Goal: Find specific page/section: Find specific page/section

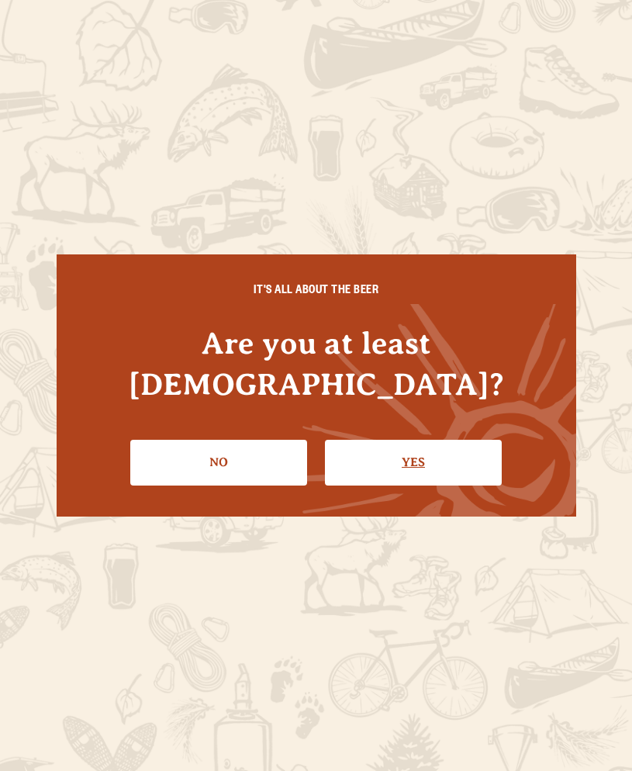
drag, startPoint x: 0, startPoint y: 0, endPoint x: 426, endPoint y: 447, distance: 618.0
click at [424, 461] on div "IT'S ALL ABOUT THE BEER Are you at least 21 years old? No Yes" at bounding box center [316, 384] width 519 height 261
click at [426, 447] on link "Yes" at bounding box center [413, 462] width 177 height 45
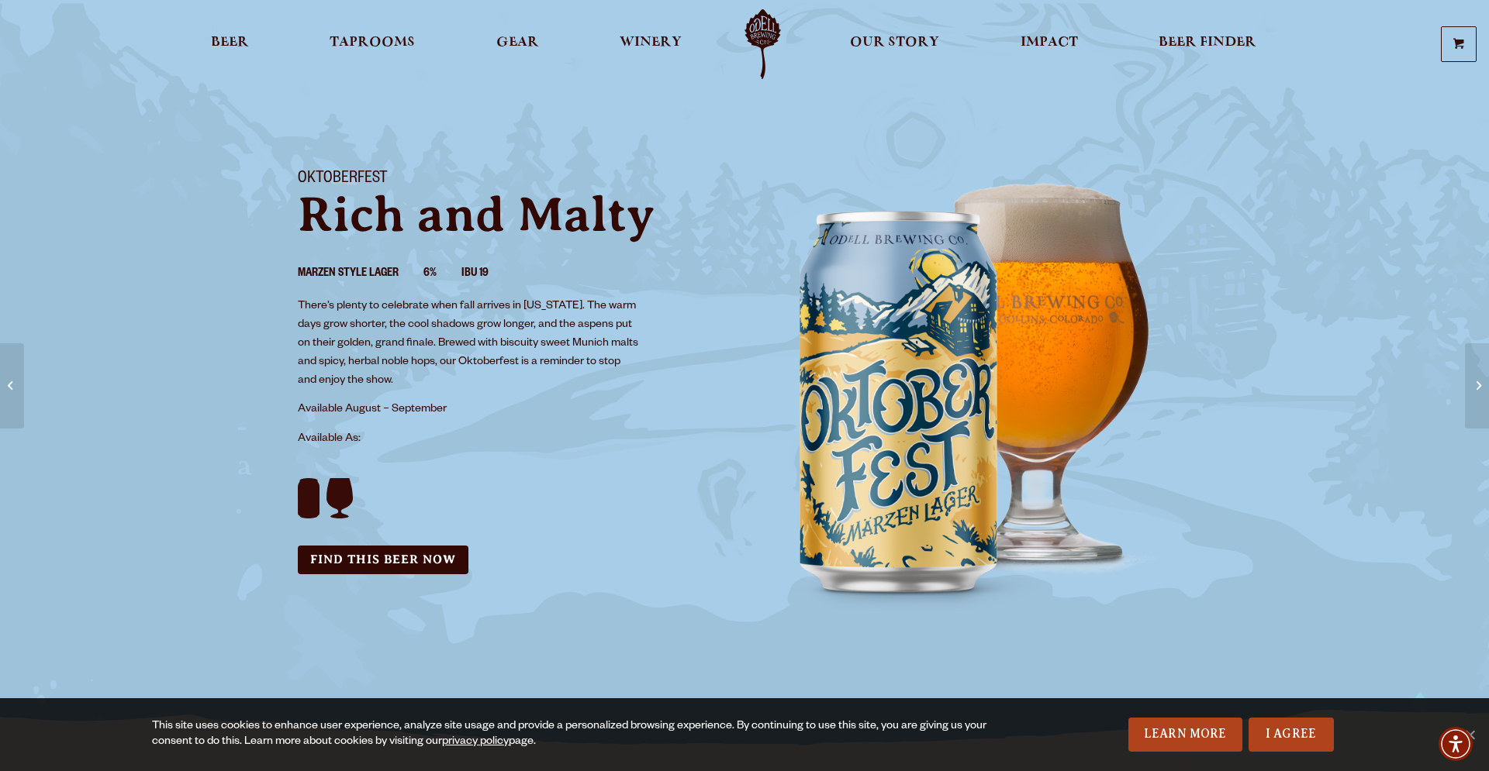
click at [631, 33] on link "Odell Home" at bounding box center [762, 44] width 58 height 70
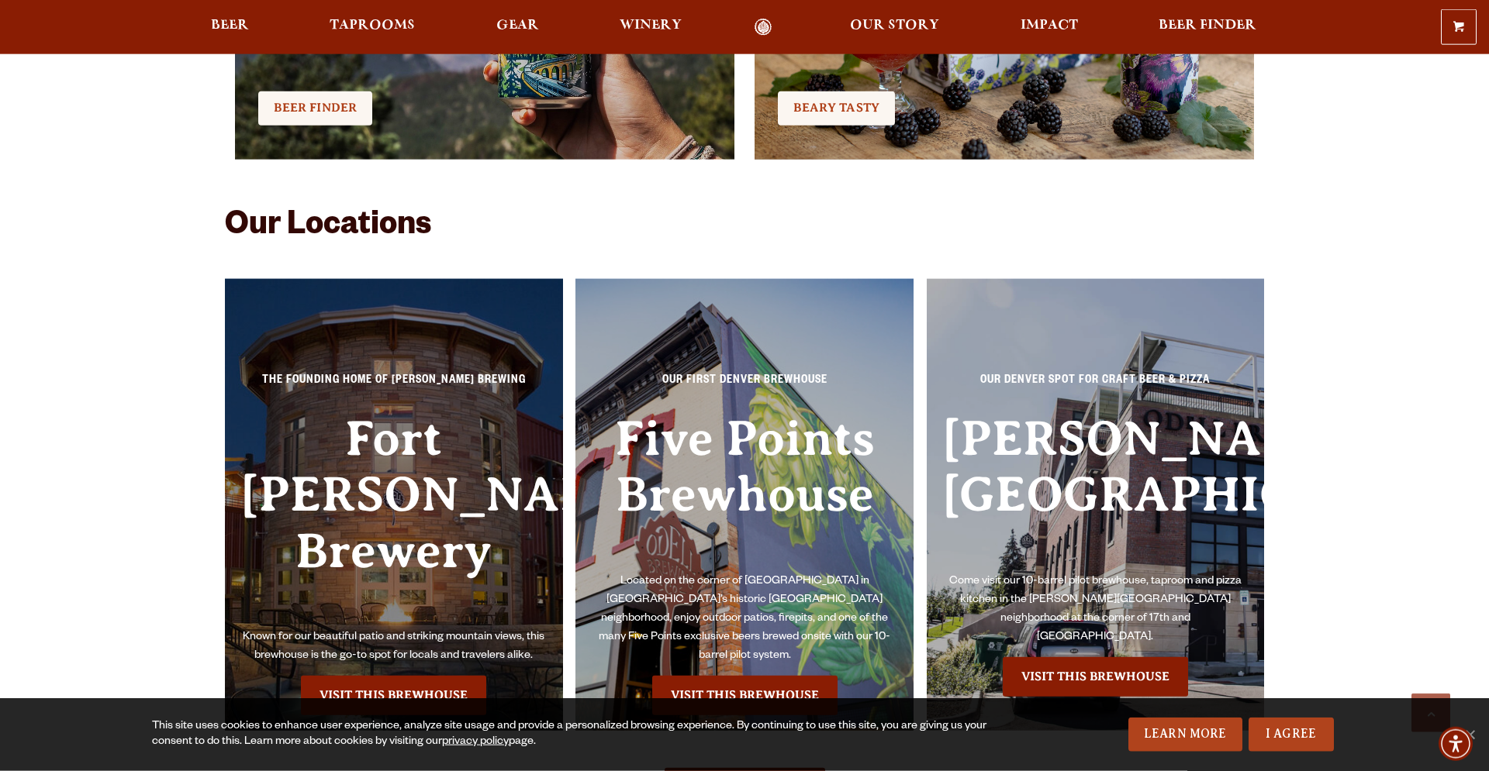
scroll to position [3479, 0]
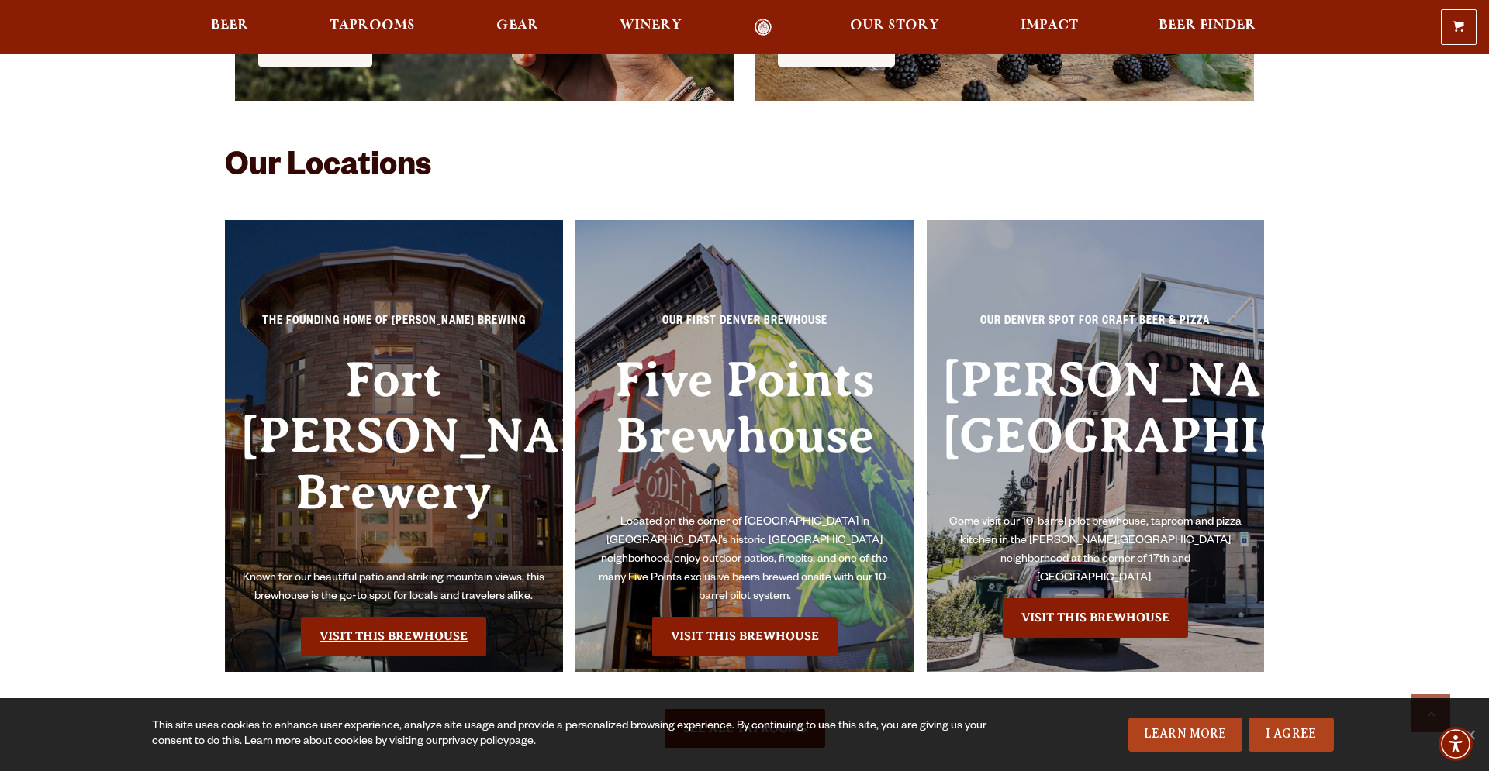
click at [447, 617] on link "Visit this Brewhouse" at bounding box center [393, 636] width 185 height 39
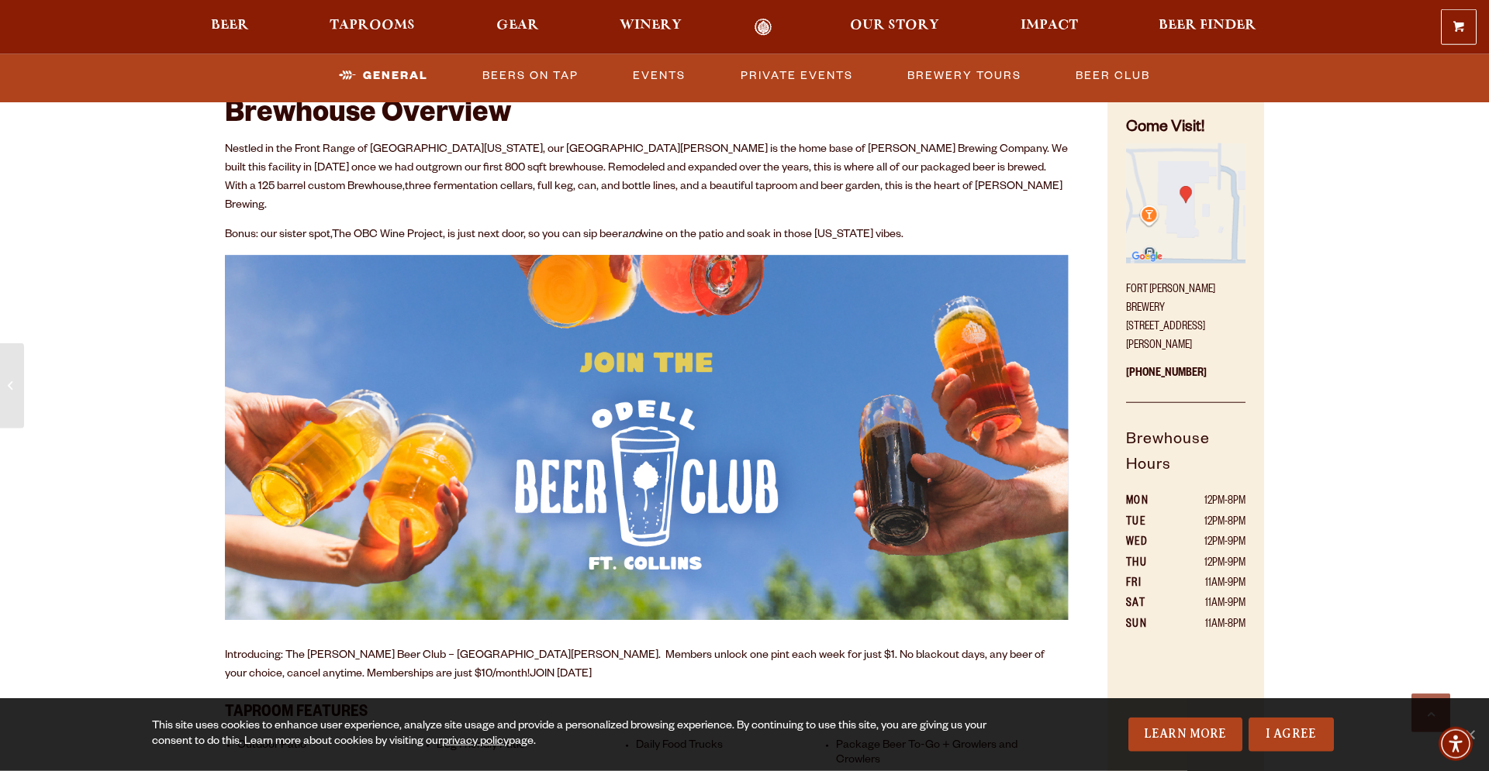
scroll to position [949, 0]
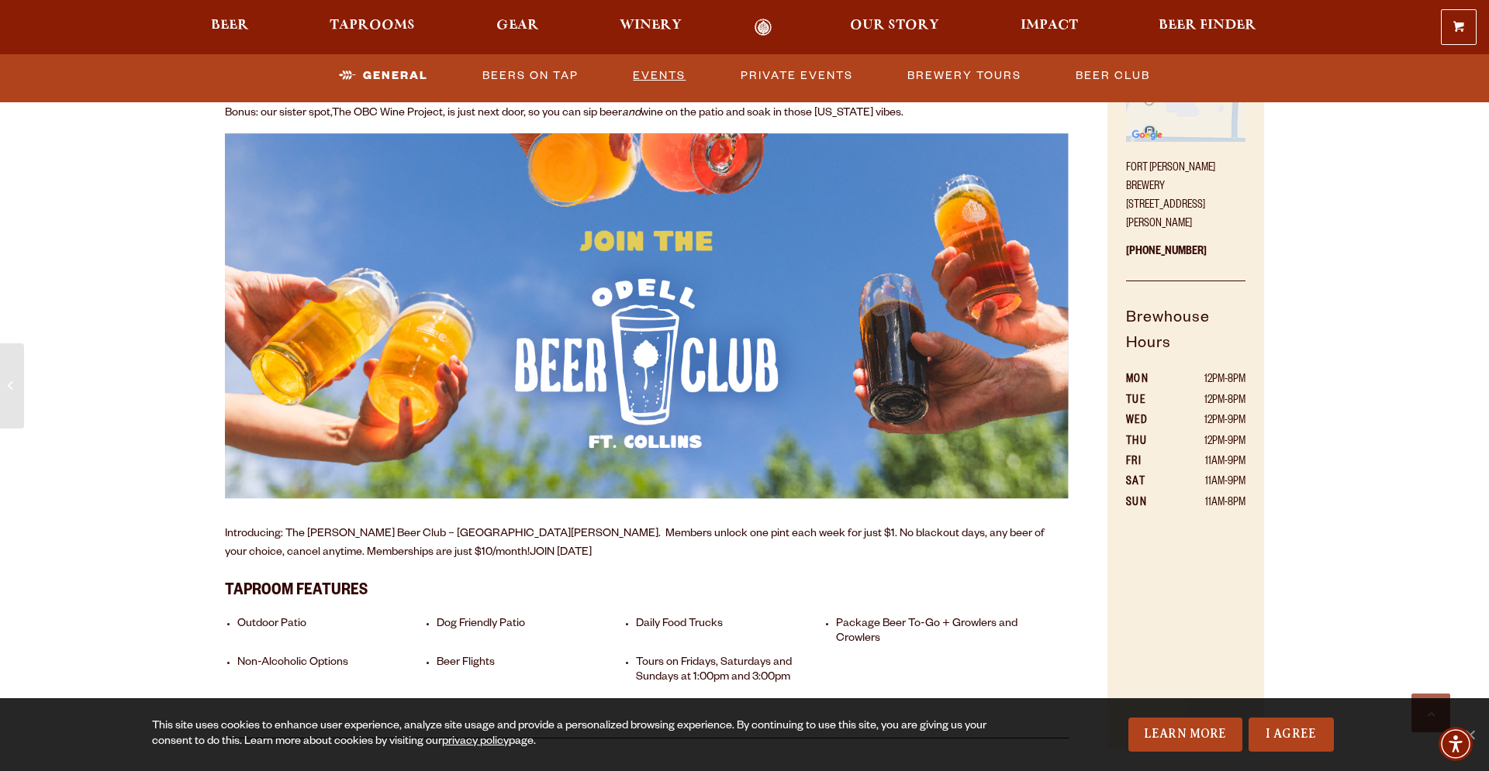
click at [684, 67] on link "Events" at bounding box center [658, 76] width 65 height 36
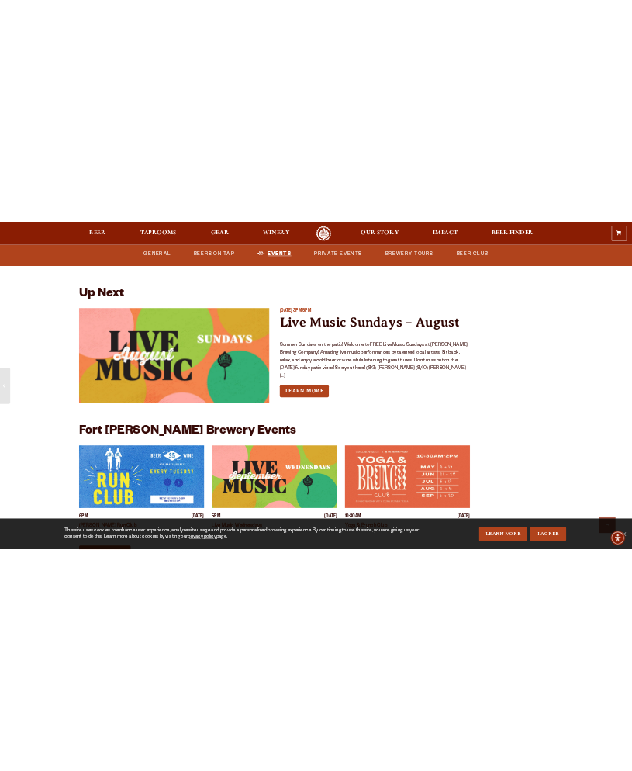
scroll to position [5381, 0]
